Goal: Use online tool/utility: Use online tool/utility

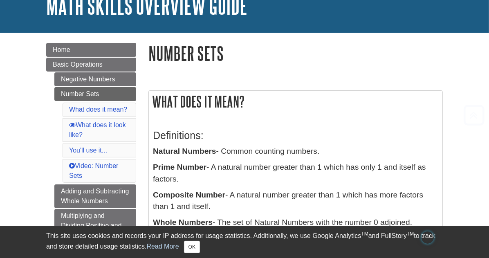
scroll to position [123, 0]
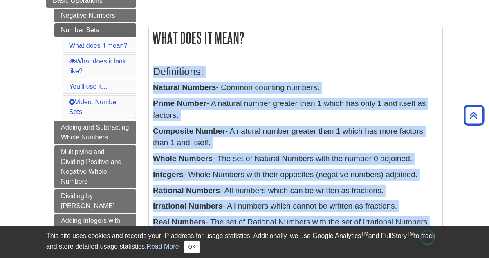
drag, startPoint x: 134, startPoint y: 70, endPoint x: 384, endPoint y: 215, distance: 289.3
click at [384, 215] on div "Definitions: Natural Numbers - Common counting numbers. Prime Number - A natura…" at bounding box center [295, 165] width 285 height 214
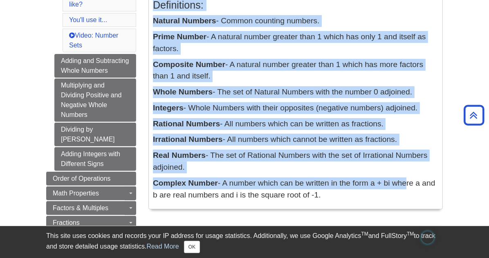
scroll to position [190, 0]
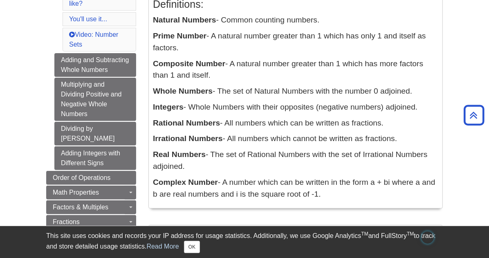
click at [325, 171] on div "Definitions: Natural Numbers - Common counting numbers. Prime Number - A natura…" at bounding box center [296, 97] width 294 height 222
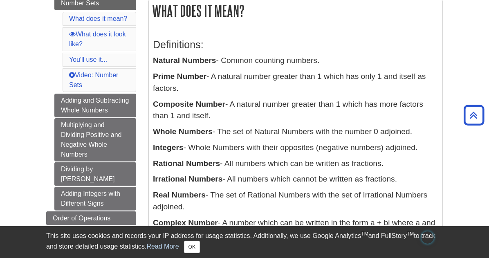
scroll to position [148, 0]
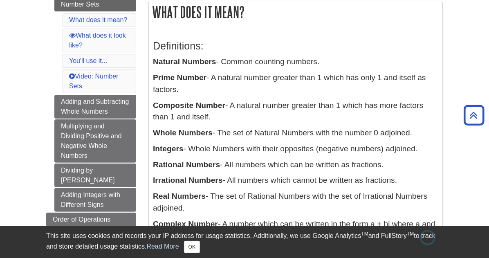
click at [149, 15] on h2 "What does it mean?" at bounding box center [296, 12] width 294 height 22
drag, startPoint x: 133, startPoint y: 8, endPoint x: 261, endPoint y: 204, distance: 234.3
click at [261, 204] on div "What does it mean? Definitions: Natural Numbers - Common counting numbers. Prim…" at bounding box center [295, 126] width 294 height 250
click at [429, 240] on img "Open Brisk Menu" at bounding box center [428, 237] width 12 height 12
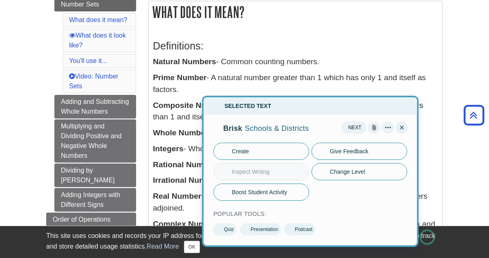
click at [273, 190] on span "Boost Student Activity" at bounding box center [259, 192] width 55 height 9
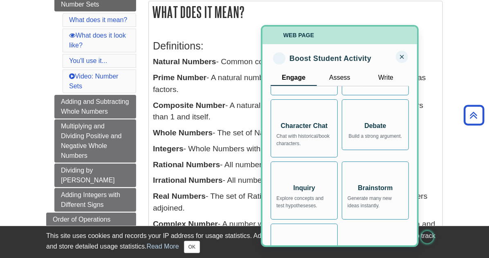
scroll to position [41, 0]
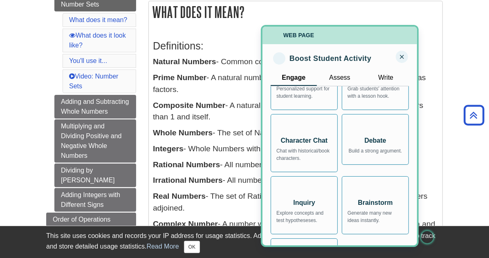
click at [355, 142] on div "Debate" at bounding box center [376, 141] width 56 height 10
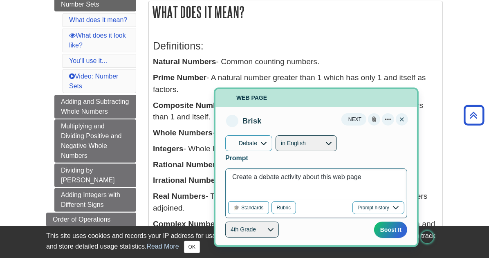
click at [327, 196] on div "Create a debate activity about this web page" at bounding box center [316, 184] width 180 height 31
click at [274, 228] on select "Pre-K Kindergarten 1st Grade 2nd Grade 3rd Grade 4th Grade 5th Grade 6th Grade …" at bounding box center [252, 230] width 54 height 16
select select "5"
click at [225, 222] on select "Pre-K Kindergarten 1st Grade 2nd Grade 3rd Grade 4th Grade 5th Grade 6th Grade …" at bounding box center [252, 230] width 54 height 16
click at [384, 226] on div "Boost It" at bounding box center [391, 230] width 22 height 10
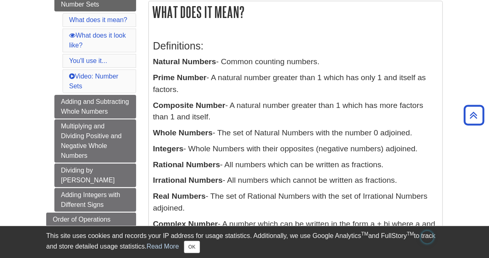
click at [426, 234] on img "Open Brisk Menu" at bounding box center [427, 237] width 12 height 12
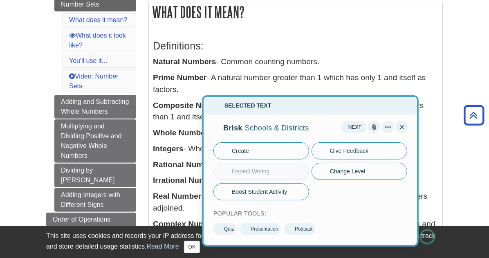
click at [260, 190] on span "Boost Student Activity" at bounding box center [259, 192] width 55 height 9
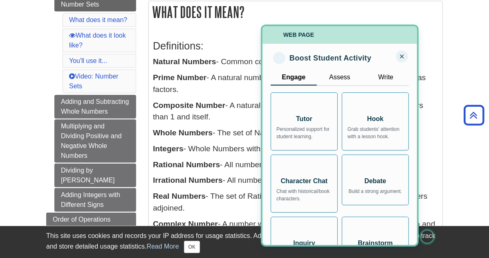
click at [404, 53] on button "Close" at bounding box center [402, 56] width 12 height 12
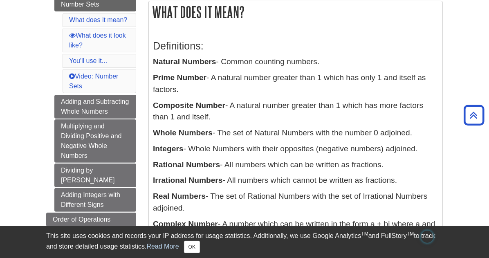
click at [424, 236] on img "Open Brisk Menu" at bounding box center [427, 237] width 12 height 12
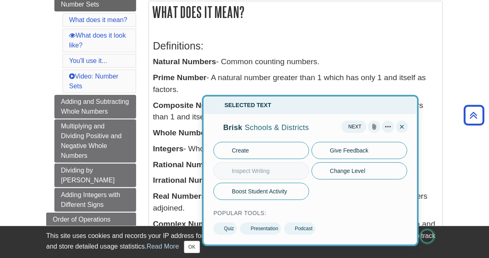
click at [267, 192] on span "Boost Student Activity" at bounding box center [259, 191] width 55 height 9
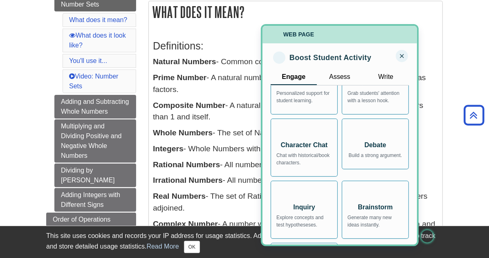
scroll to position [38, 0]
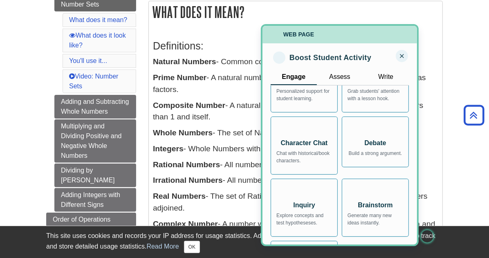
click at [308, 137] on div "Character Chat Chat with historical/book characters." at bounding box center [304, 146] width 67 height 58
select select "5"
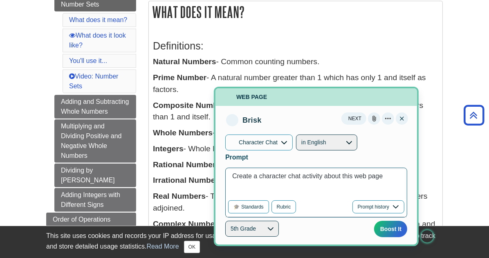
click at [385, 224] on div "Boost It" at bounding box center [391, 229] width 22 height 10
